Goal: Task Accomplishment & Management: Manage account settings

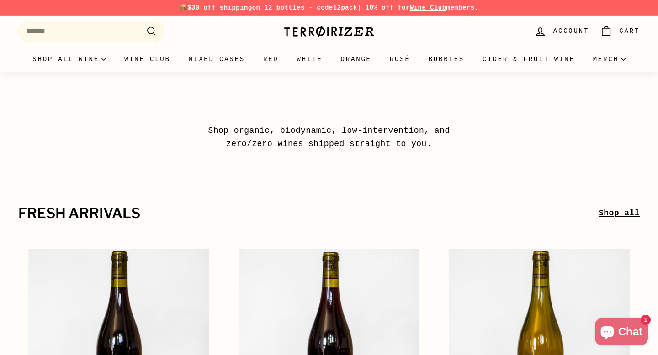
click at [566, 23] on link "Account" at bounding box center [561, 31] width 66 height 27
click at [179, 58] on link "Wine Club" at bounding box center [147, 59] width 64 height 25
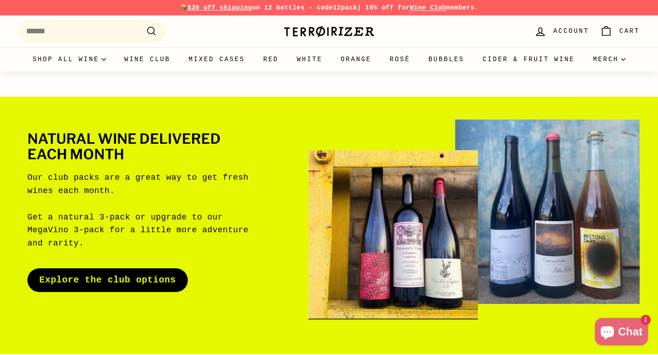
click at [572, 33] on span "Account" at bounding box center [571, 31] width 36 height 10
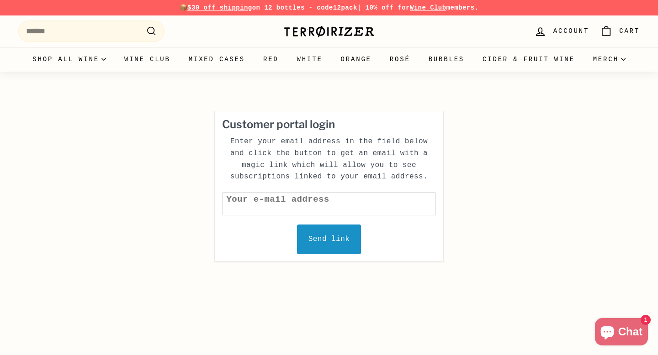
type input "**********"
click at [315, 235] on div "Send link" at bounding box center [329, 240] width 64 height 30
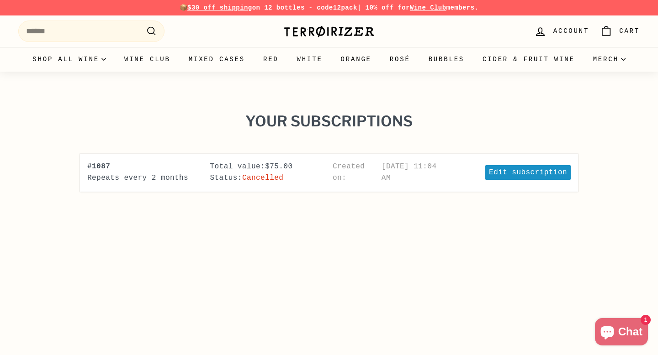
click at [275, 168] on span "$75.00" at bounding box center [278, 167] width 27 height 8
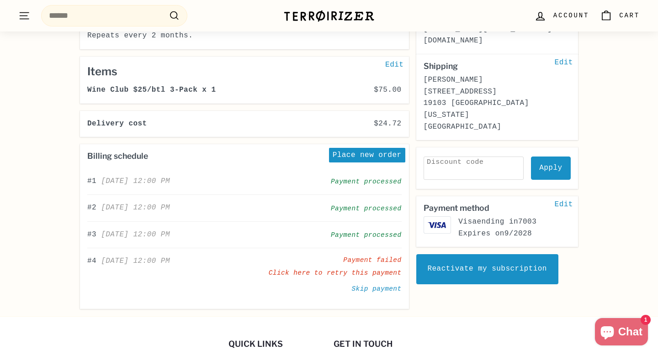
scroll to position [138, 0]
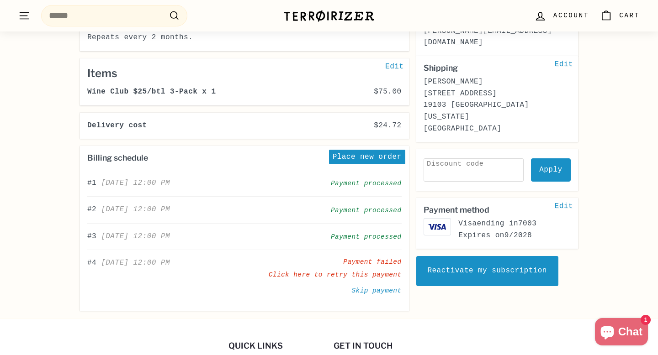
click at [606, 322] on icon "Chat window" at bounding box center [607, 332] width 22 height 22
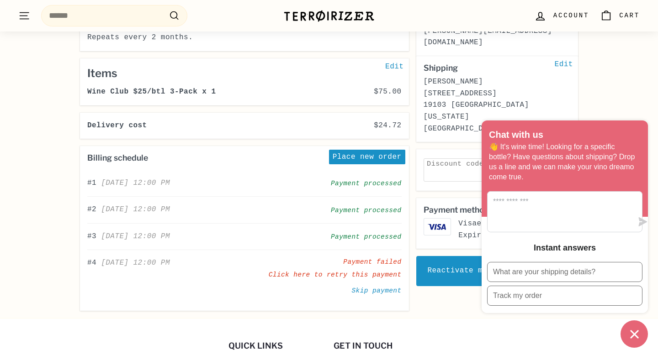
click at [601, 95] on main "Subscription #1087 Created at: [DATE] 11:04 AM Status: Cancelled Repeats every …" at bounding box center [329, 138] width 658 height 359
